Goal: Task Accomplishment & Management: Manage account settings

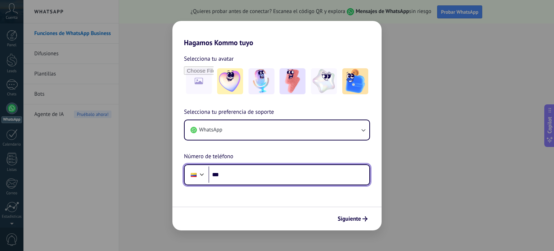
click at [232, 171] on input "***" at bounding box center [288, 174] width 161 height 17
type input "**********"
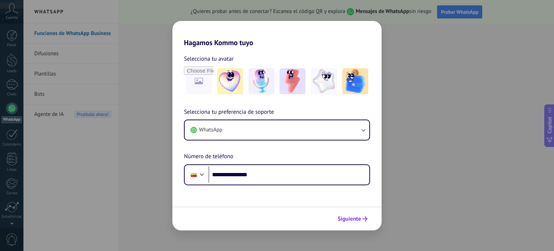
click at [346, 219] on span "Siguiente" at bounding box center [349, 218] width 23 height 5
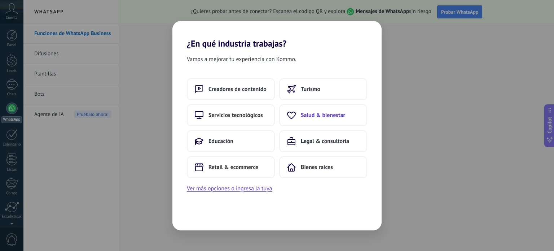
click at [321, 115] on span "Salud & bienestar" at bounding box center [323, 114] width 44 height 7
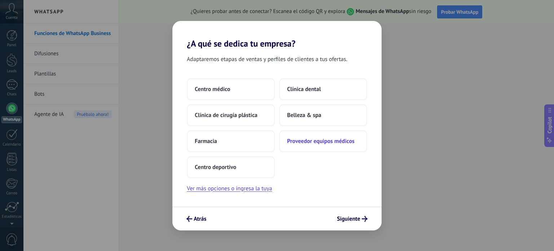
click at [307, 139] on span "Proveedor equipos médicos" at bounding box center [320, 140] width 67 height 7
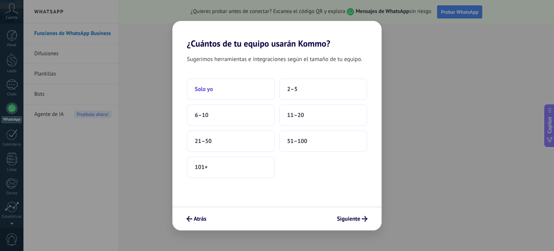
click at [211, 87] on span "Solo yo" at bounding box center [204, 88] width 18 height 7
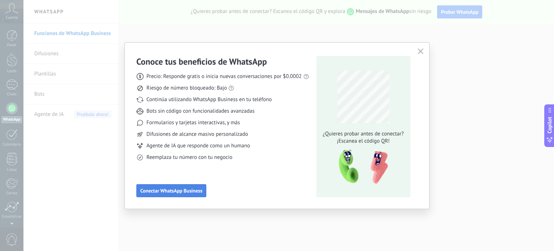
click at [181, 192] on span "Conectar WhatsApp Business" at bounding box center [171, 190] width 62 height 5
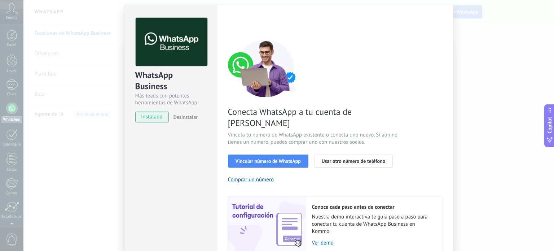
scroll to position [22, 0]
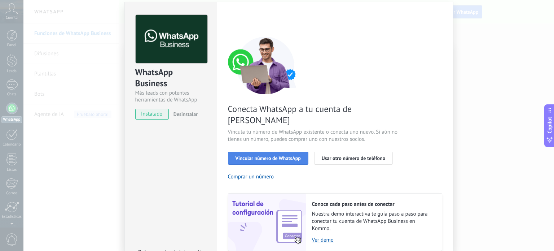
click at [273, 155] on span "Vincular número de WhatsApp" at bounding box center [268, 157] width 65 height 5
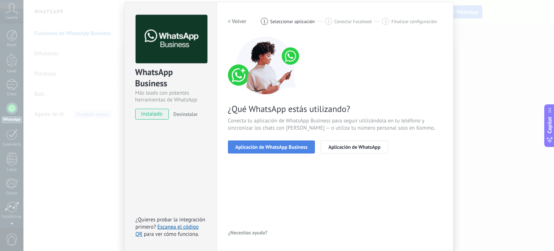
click at [282, 145] on span "Aplicación de WhatsApp Business" at bounding box center [272, 146] width 72 height 5
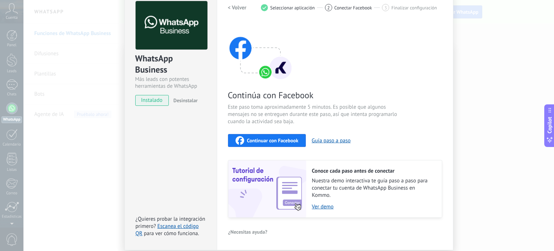
scroll to position [27, 0]
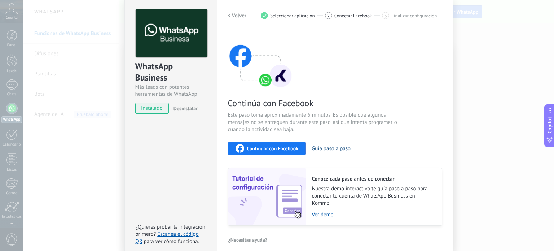
click at [333, 145] on button "Guía paso a paso" at bounding box center [331, 148] width 39 height 7
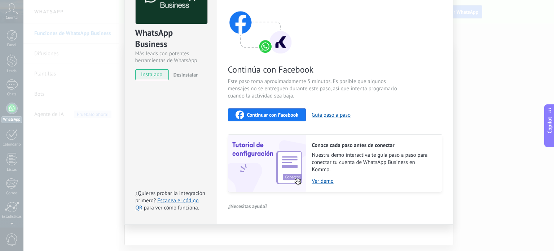
click at [502, 100] on div "WhatsApp Business Más leads con potentes herramientas de WhatsApp instalado Des…" at bounding box center [288, 125] width 531 height 251
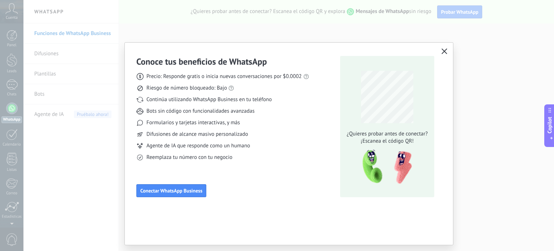
scroll to position [0, 0]
click at [442, 52] on icon "button" at bounding box center [445, 51] width 6 height 6
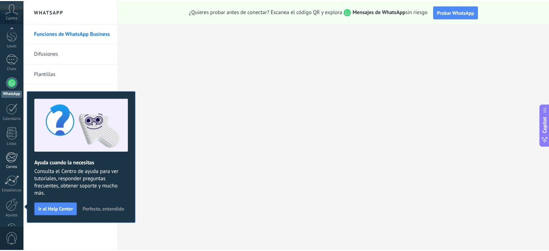
scroll to position [49, 0]
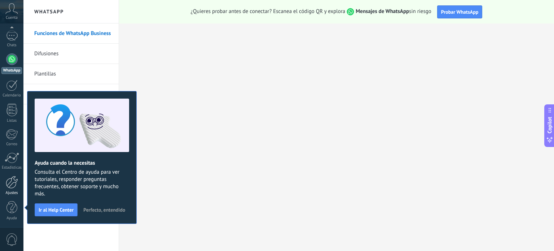
click at [12, 180] on div at bounding box center [12, 182] width 12 height 13
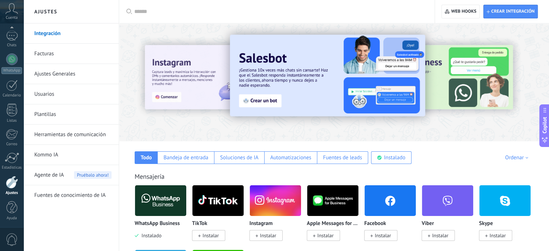
click at [51, 34] on link "Integración" at bounding box center [72, 33] width 77 height 20
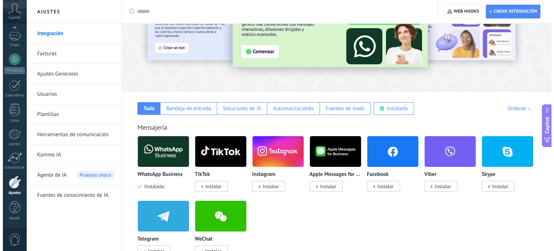
scroll to position [53, 0]
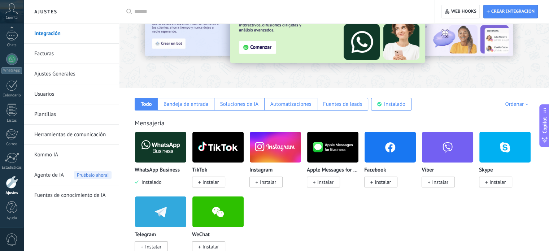
click at [166, 142] on img at bounding box center [160, 146] width 51 height 35
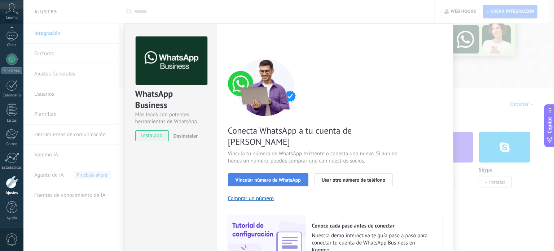
click at [285, 177] on span "Vincular número de WhatsApp" at bounding box center [268, 179] width 65 height 5
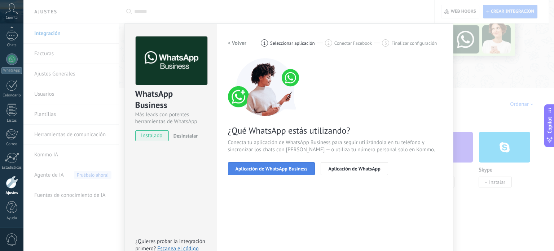
click at [294, 168] on span "Aplicación de WhatsApp Business" at bounding box center [272, 168] width 72 height 5
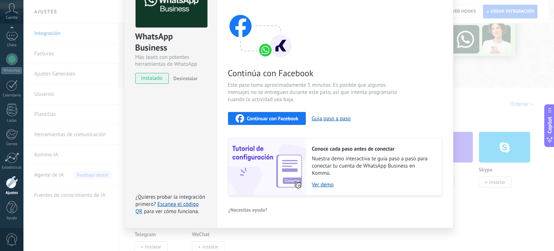
scroll to position [58, 0]
click at [274, 120] on span "Continuar con Facebook" at bounding box center [273, 117] width 52 height 5
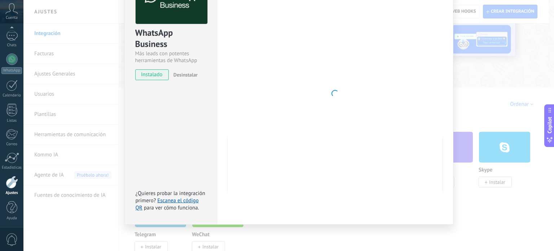
scroll to position [0, 0]
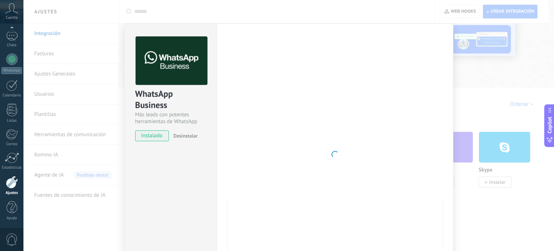
click at [472, 104] on div "WhatsApp Business Más leads con potentes herramientas de WhatsApp instalado Des…" at bounding box center [288, 125] width 531 height 251
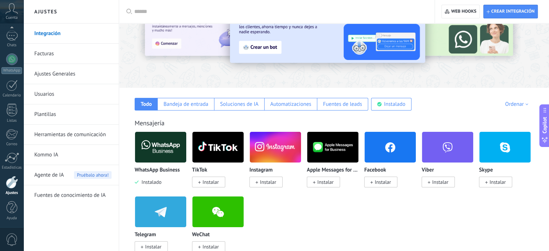
click at [155, 151] on img at bounding box center [160, 146] width 51 height 35
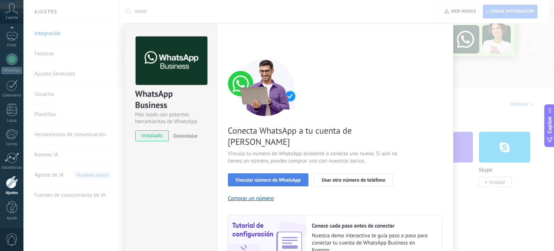
click at [274, 173] on button "Vincular número de WhatsApp" at bounding box center [268, 179] width 80 height 13
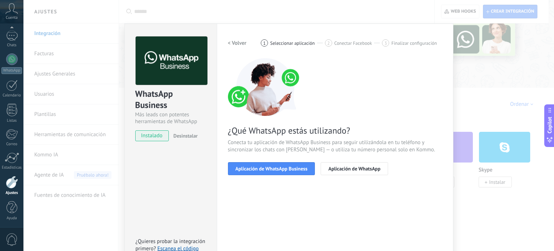
click at [274, 164] on button "Aplicación de WhatsApp Business" at bounding box center [271, 168] width 87 height 13
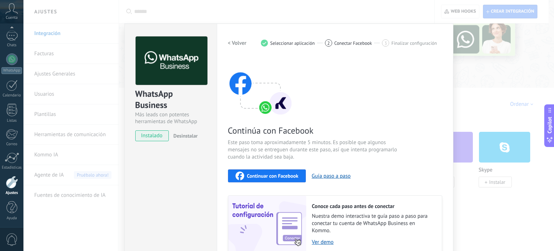
click at [283, 174] on span "Continuar con Facebook" at bounding box center [273, 175] width 52 height 5
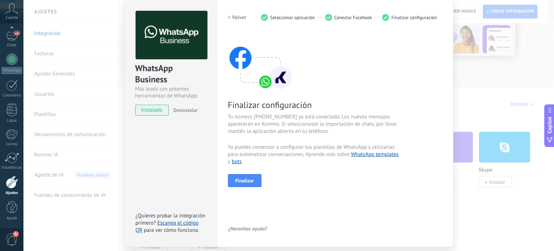
scroll to position [27, 0]
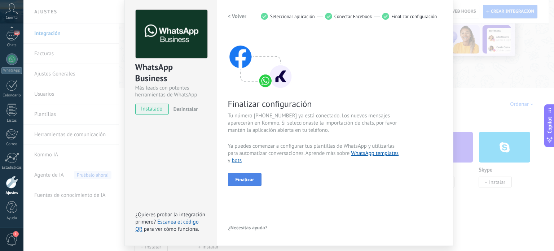
click at [247, 177] on span "Finalizar" at bounding box center [245, 179] width 19 height 5
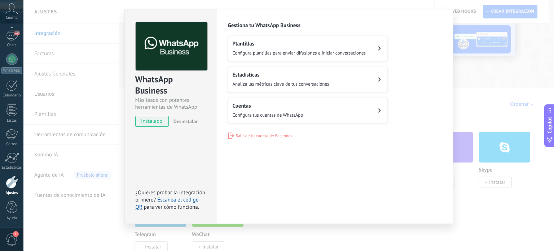
click at [276, 51] on span "Configura plantillas para enviar difusiones e iniciar conversaciones" at bounding box center [299, 53] width 133 height 6
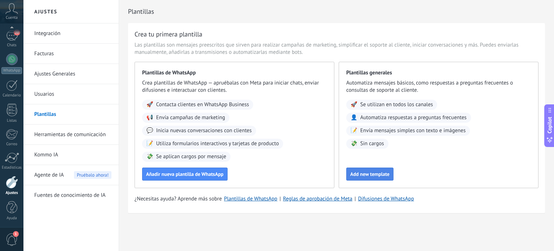
click at [373, 176] on span "Add new template" at bounding box center [369, 173] width 39 height 5
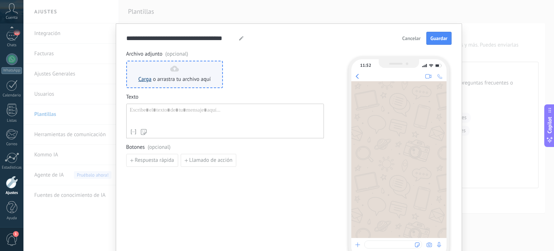
click at [143, 80] on link "Carga" at bounding box center [145, 79] width 13 height 7
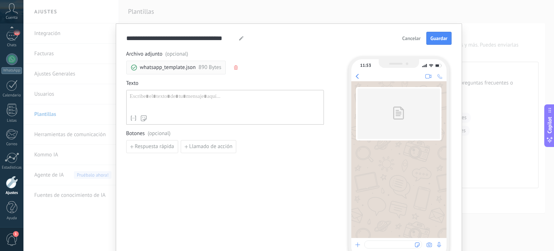
click at [170, 95] on div at bounding box center [225, 102] width 190 height 18
click at [151, 147] on span "Respuesta rápida" at bounding box center [154, 146] width 39 height 5
click at [160, 161] on span "Añadir quick reply" at bounding box center [156, 163] width 42 height 5
click at [155, 181] on span "Añadir quick reply" at bounding box center [156, 179] width 42 height 5
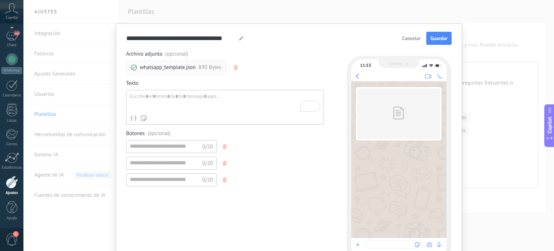
click at [225, 176] on button "button" at bounding box center [226, 179] width 6 height 11
click at [224, 162] on icon "button" at bounding box center [225, 163] width 4 height 4
click at [223, 148] on button "button" at bounding box center [226, 146] width 6 height 11
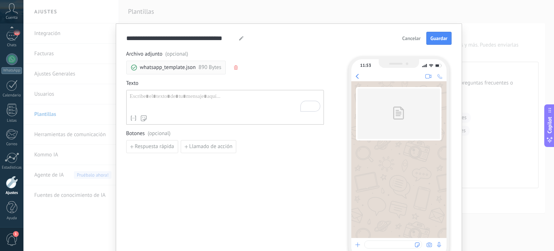
click at [236, 68] on icon "button" at bounding box center [236, 67] width 4 height 4
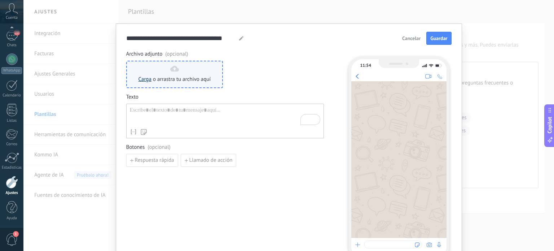
click at [149, 79] on link "Carga" at bounding box center [145, 79] width 13 height 7
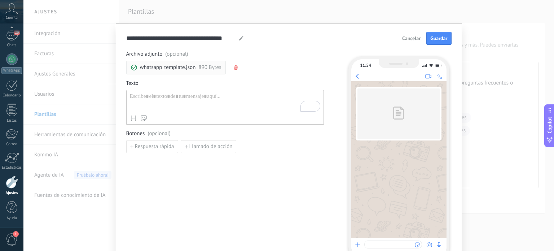
click at [141, 132] on span "Botones (opcional)" at bounding box center [225, 133] width 198 height 7
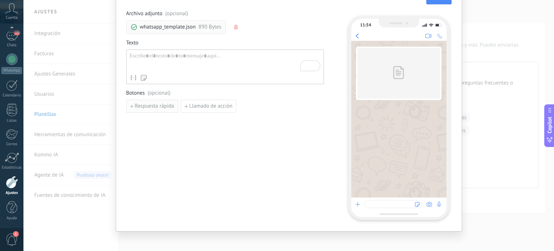
scroll to position [44, 0]
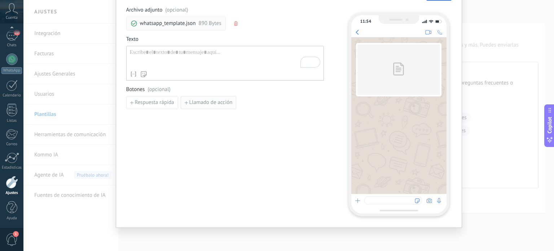
click at [198, 100] on span "Llamado de acción" at bounding box center [210, 102] width 43 height 5
click at [245, 101] on input at bounding box center [266, 102] width 90 height 12
click at [318, 102] on icon "button" at bounding box center [320, 103] width 4 height 4
click at [140, 101] on span "Respuesta rápida" at bounding box center [154, 102] width 39 height 5
click at [223, 100] on icon "button" at bounding box center [225, 102] width 4 height 4
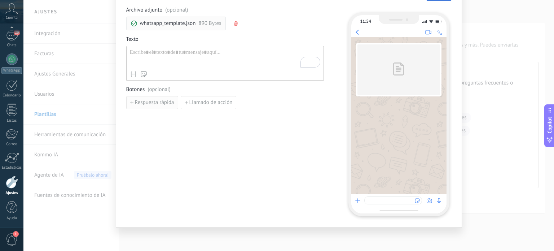
click at [155, 103] on span "Respuesta rápida" at bounding box center [154, 102] width 39 height 5
click at [223, 101] on icon "button" at bounding box center [225, 102] width 4 height 4
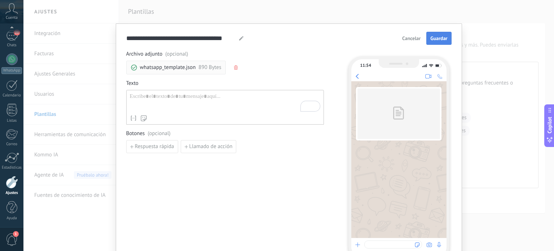
click at [435, 36] on span "Guardar" at bounding box center [438, 38] width 17 height 5
click at [442, 39] on span "Guardar" at bounding box center [438, 38] width 17 height 5
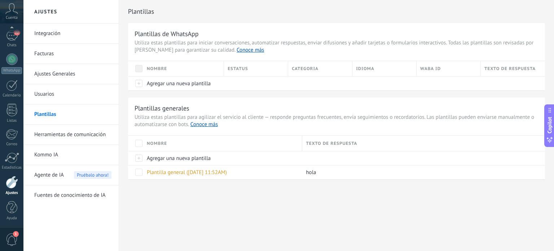
click at [137, 142] on span at bounding box center [138, 143] width 7 height 7
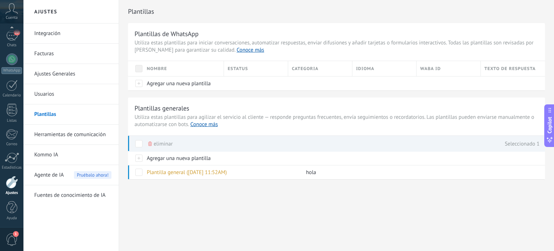
click at [137, 142] on span at bounding box center [138, 143] width 7 height 7
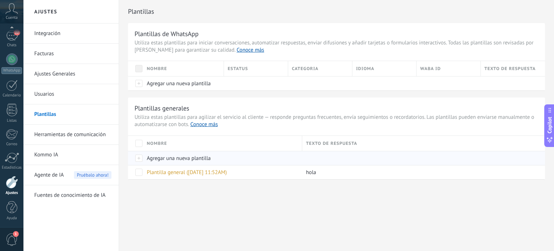
click at [175, 157] on span "Agregar una nueva plantilla" at bounding box center [179, 158] width 64 height 7
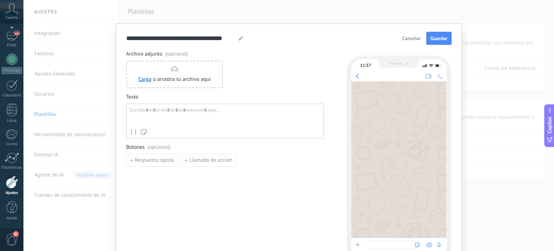
click at [413, 40] on span "Cancelar" at bounding box center [411, 38] width 18 height 5
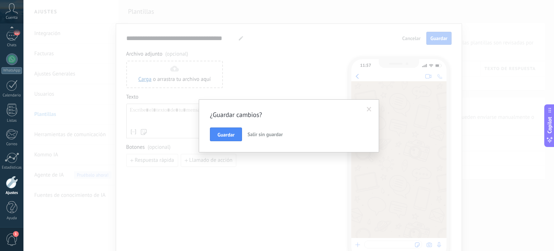
click at [273, 133] on span "Salir sin guardar" at bounding box center [264, 134] width 35 height 6
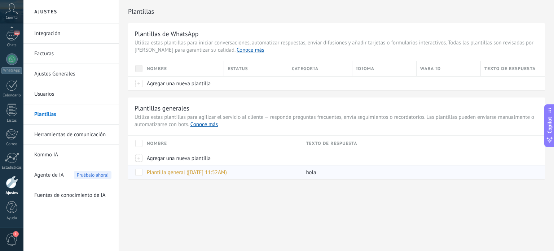
click at [196, 172] on span "Plantilla general ([DATE] 11:52AM)" at bounding box center [187, 172] width 80 height 7
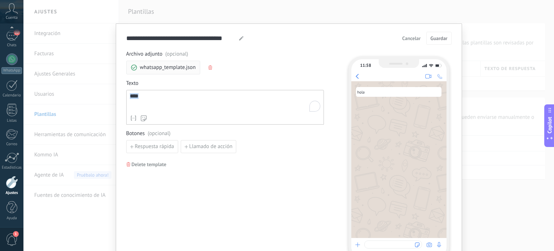
drag, startPoint x: 132, startPoint y: 95, endPoint x: 119, endPoint y: 93, distance: 13.2
click at [119, 93] on div "**********" at bounding box center [289, 147] width 346 height 248
paste div "To enrich screen reader interactions, please activate Accessibility in Grammarl…"
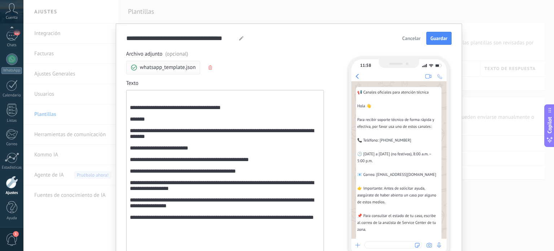
scroll to position [18, 0]
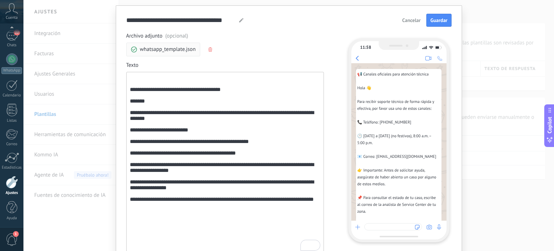
click at [130, 92] on div "**********" at bounding box center [225, 162] width 190 height 175
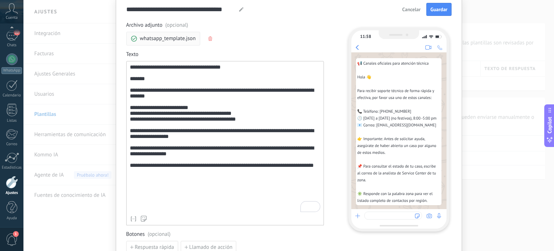
scroll to position [28, 0]
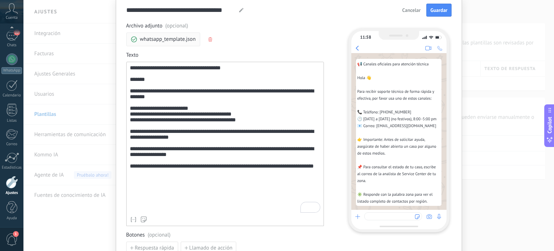
click at [201, 125] on div "**********" at bounding box center [225, 139] width 190 height 148
click at [263, 116] on div "**********" at bounding box center [225, 139] width 190 height 148
click at [151, 133] on div "**********" at bounding box center [225, 139] width 190 height 148
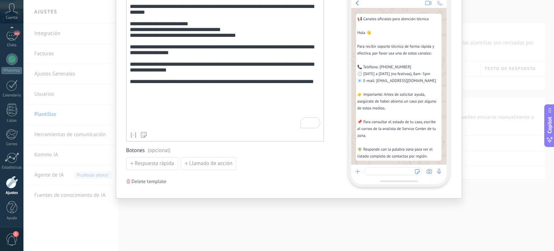
scroll to position [115, 0]
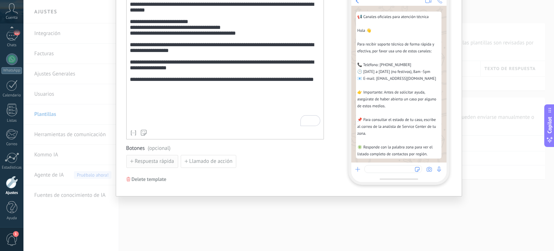
click at [158, 162] on span "Respuesta rápida" at bounding box center [154, 161] width 39 height 5
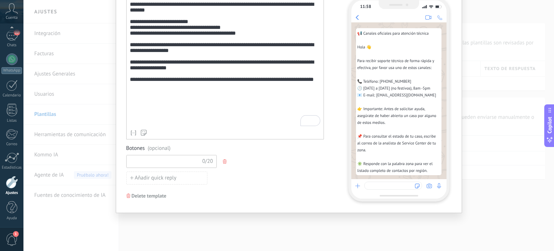
click at [164, 161] on input at bounding box center [165, 161] width 77 height 12
click at [163, 180] on button "Añadir quick reply" at bounding box center [166, 177] width 81 height 13
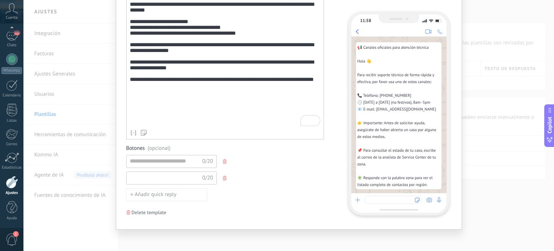
click at [185, 172] on input at bounding box center [165, 178] width 77 height 12
click at [162, 161] on input at bounding box center [165, 161] width 77 height 12
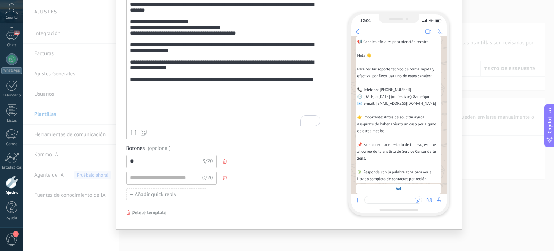
type input "*"
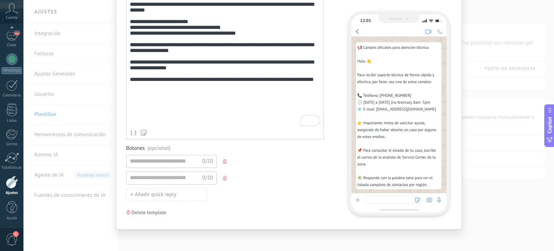
click at [223, 162] on use "button" at bounding box center [225, 161] width 4 height 4
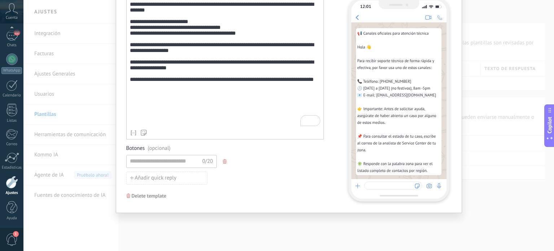
click at [223, 162] on use "button" at bounding box center [225, 161] width 4 height 4
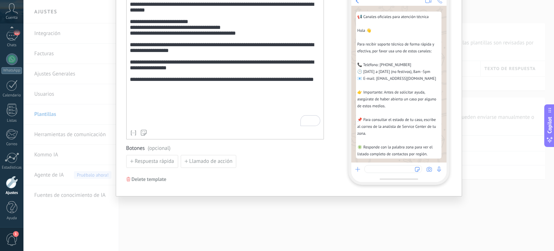
click at [223, 162] on span "Llamado de acción" at bounding box center [210, 161] width 43 height 5
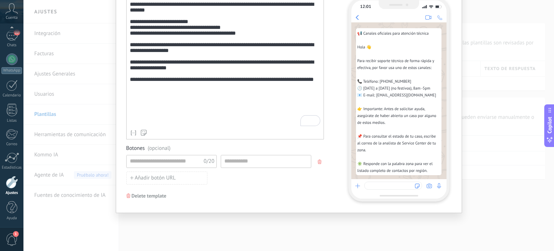
click at [319, 160] on icon "button" at bounding box center [320, 161] width 4 height 4
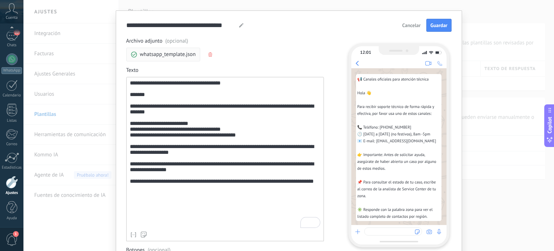
scroll to position [7, 0]
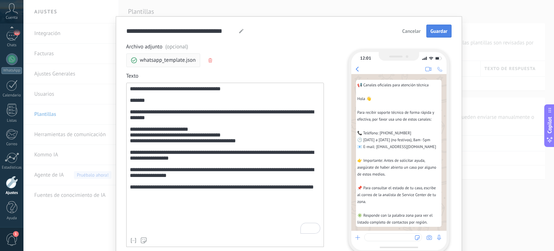
click at [443, 26] on button "Guardar" at bounding box center [438, 31] width 25 height 13
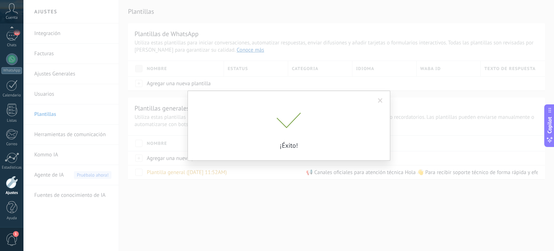
scroll to position [0, 0]
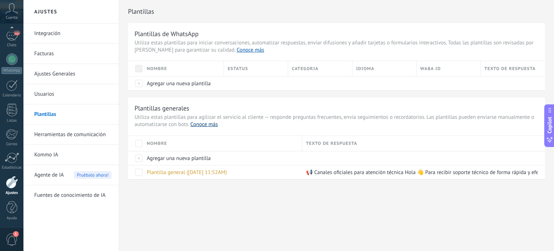
click at [206, 124] on link "Conoce más" at bounding box center [203, 124] width 27 height 7
click at [51, 110] on link "Plantillas" at bounding box center [72, 114] width 77 height 20
click at [335, 143] on div "Texto de respuesta" at bounding box center [423, 143] width 243 height 15
click at [227, 172] on span "Plantilla general ([DATE] 11:52AM)" at bounding box center [187, 172] width 80 height 7
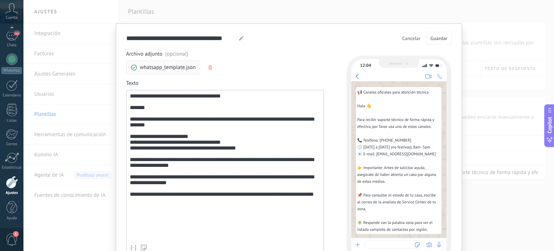
click at [240, 38] on use at bounding box center [241, 38] width 4 height 4
drag, startPoint x: 233, startPoint y: 36, endPoint x: 117, endPoint y: 36, distance: 116.1
click at [117, 36] on div "**********" at bounding box center [289, 166] width 346 height 287
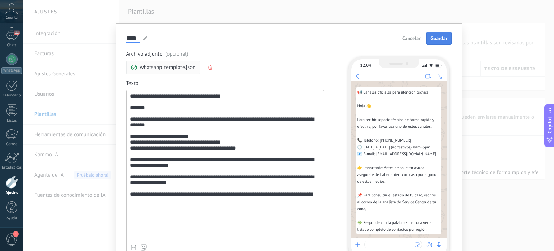
type input "****"
click at [439, 36] on span "Guardar" at bounding box center [438, 38] width 17 height 5
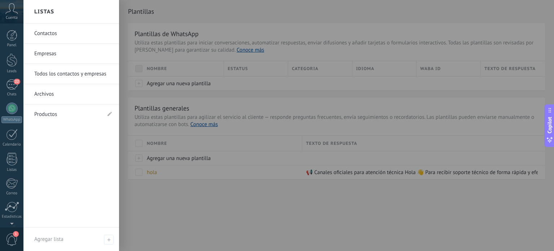
click at [13, 12] on icon at bounding box center [11, 8] width 13 height 11
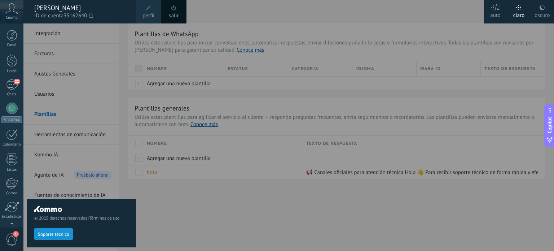
click at [252, 135] on div at bounding box center [300, 125] width 554 height 251
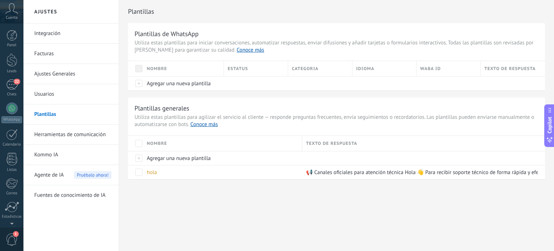
scroll to position [49, 0]
